Goal: Task Accomplishment & Management: Manage account settings

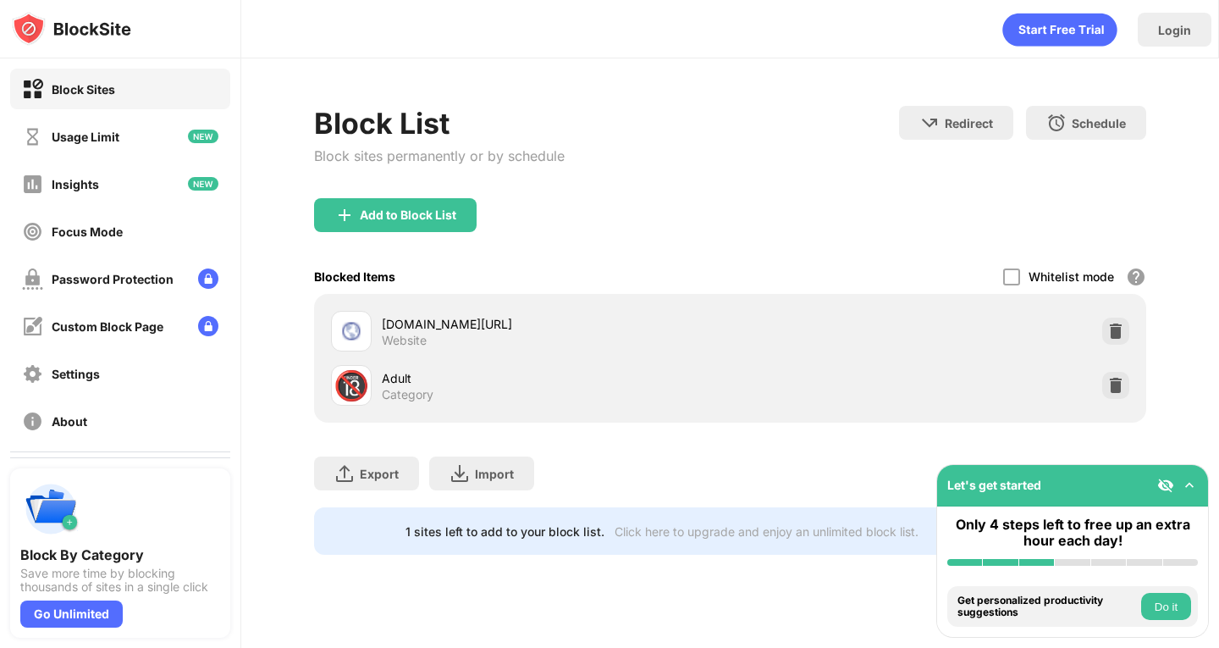
scroll to position [97, 0]
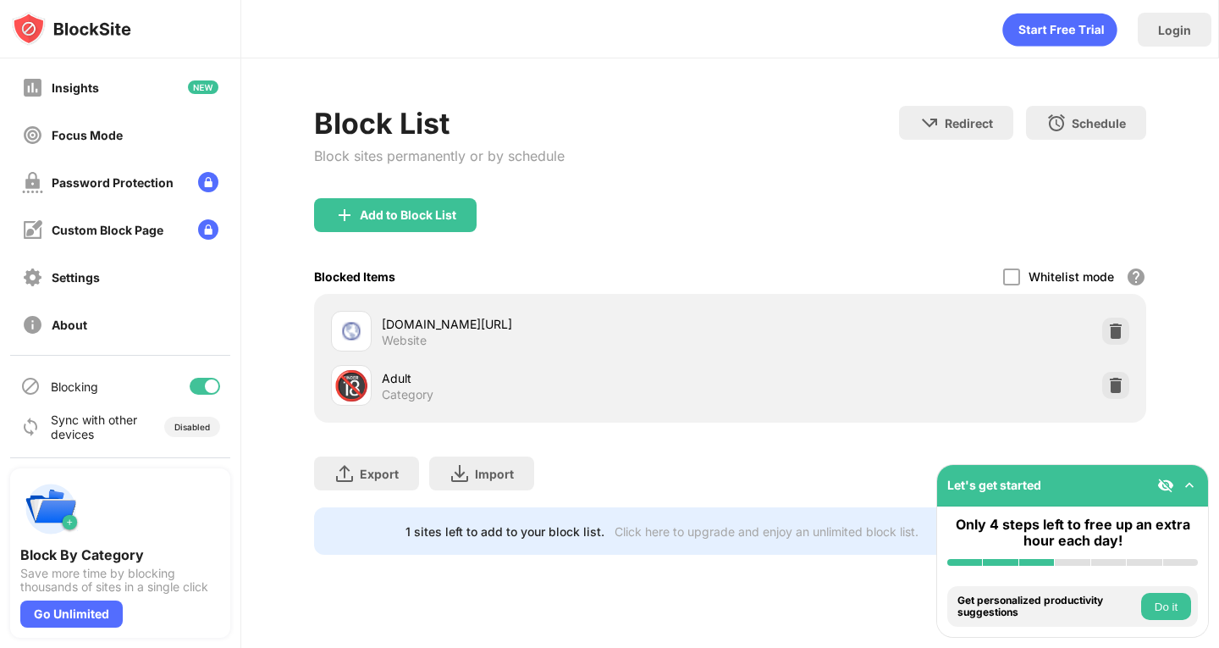
click at [193, 394] on div at bounding box center [205, 386] width 30 height 17
click at [197, 386] on div at bounding box center [205, 386] width 30 height 17
